Goal: Task Accomplishment & Management: Manage account settings

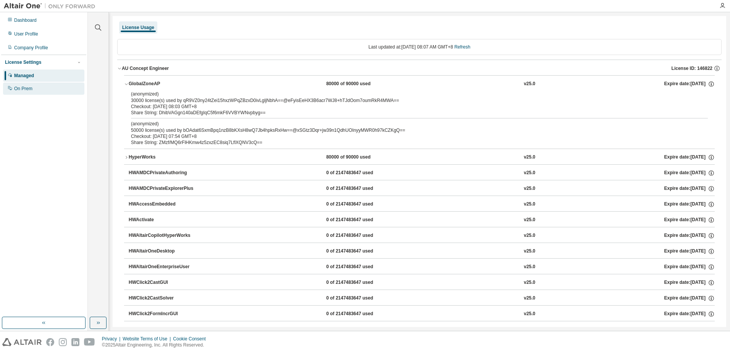
click at [24, 86] on div "On Prem" at bounding box center [43, 89] width 81 height 12
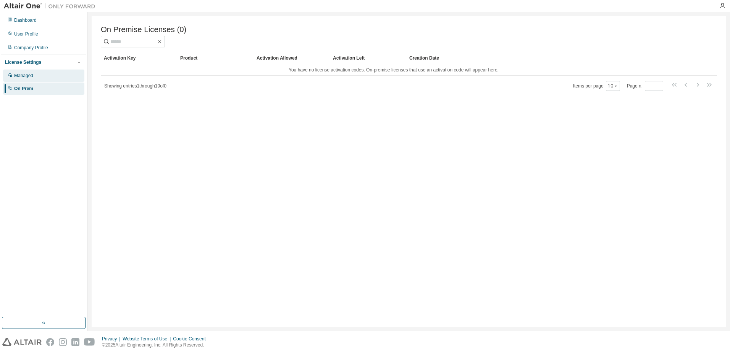
click at [25, 78] on div "Managed" at bounding box center [23, 76] width 19 height 6
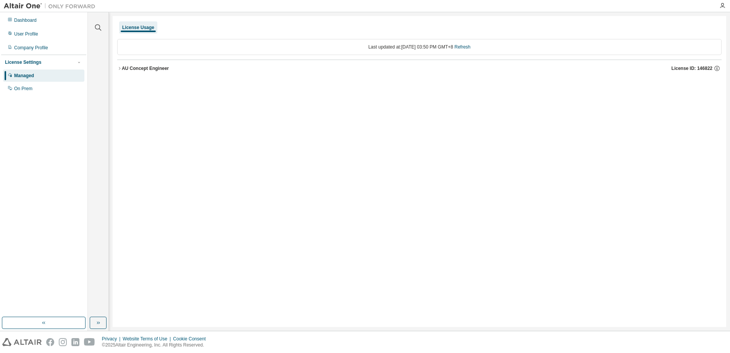
click at [120, 70] on icon "button" at bounding box center [119, 68] width 5 height 5
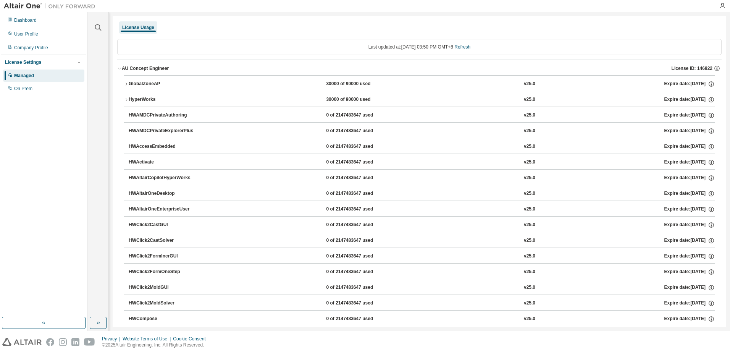
click at [154, 89] on button "GlobalZoneAP 30000 of 90000 used v25.0 Expire date: [DATE]" at bounding box center [419, 84] width 591 height 17
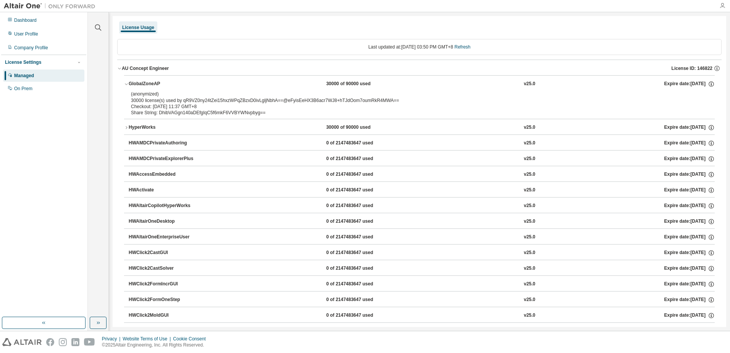
click at [722, 8] on icon "button" at bounding box center [723, 6] width 6 height 6
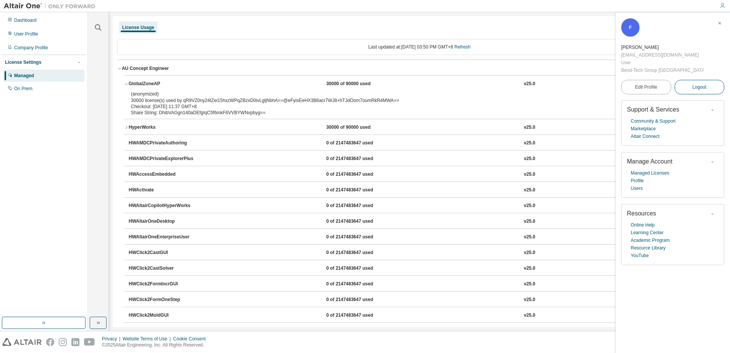
click at [697, 83] on span "Logout" at bounding box center [700, 87] width 14 height 8
